Goal: Ask a question: Seek information or help from site administrators or community

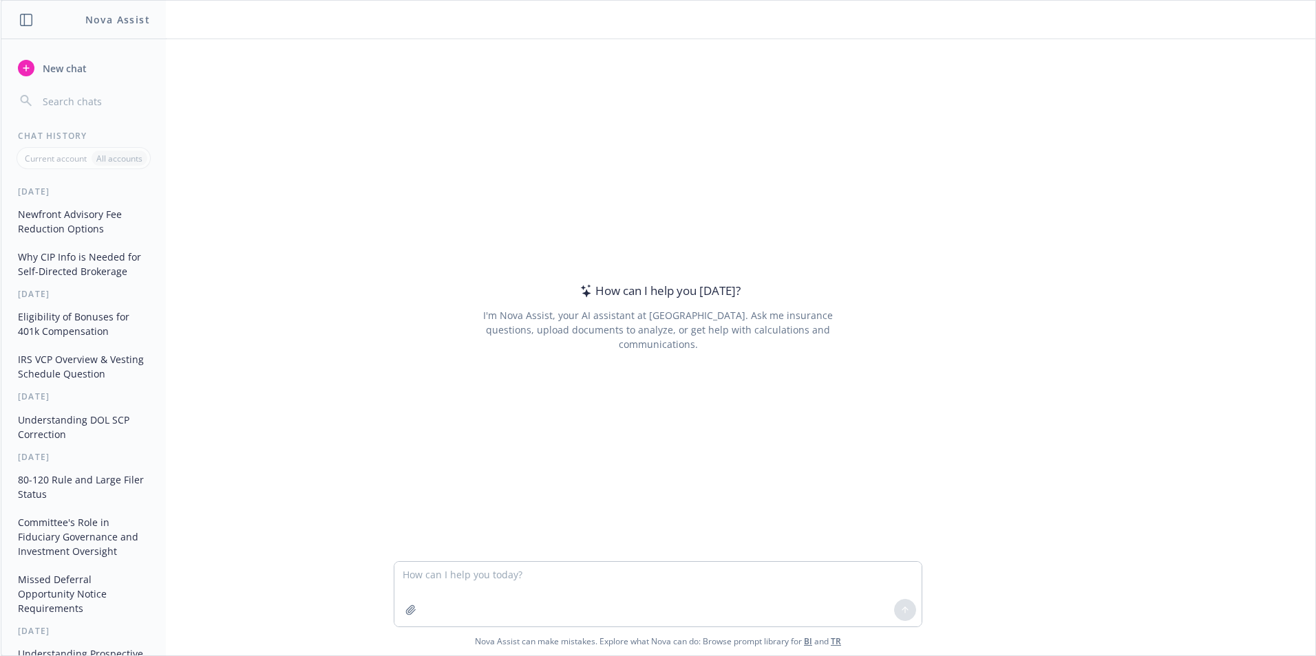
click at [489, 576] on textarea at bounding box center [657, 594] width 527 height 65
type textarea "Is failure to exclude a form of compensation an administrative or operational f…"
